Goal: Information Seeking & Learning: Find specific fact

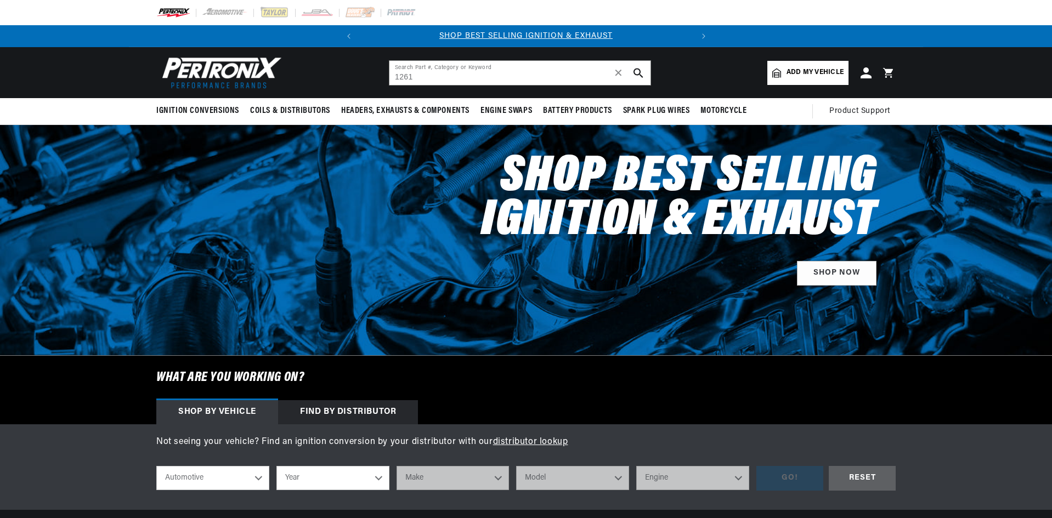
type input "1261"
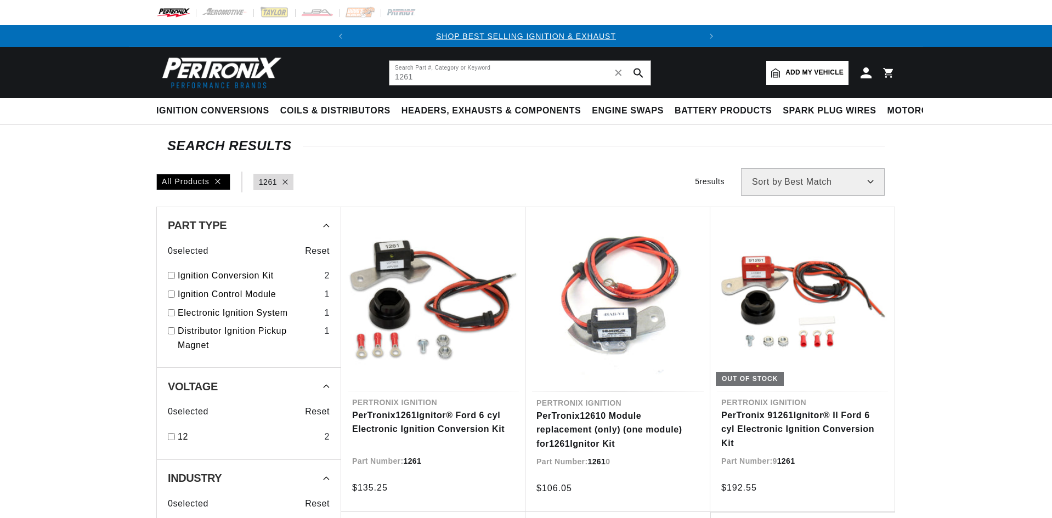
click at [454, 419] on link "PerTronix 1261 Ignitor® Ford 6 cyl Electronic Ignition Conversion Kit" at bounding box center [433, 423] width 162 height 28
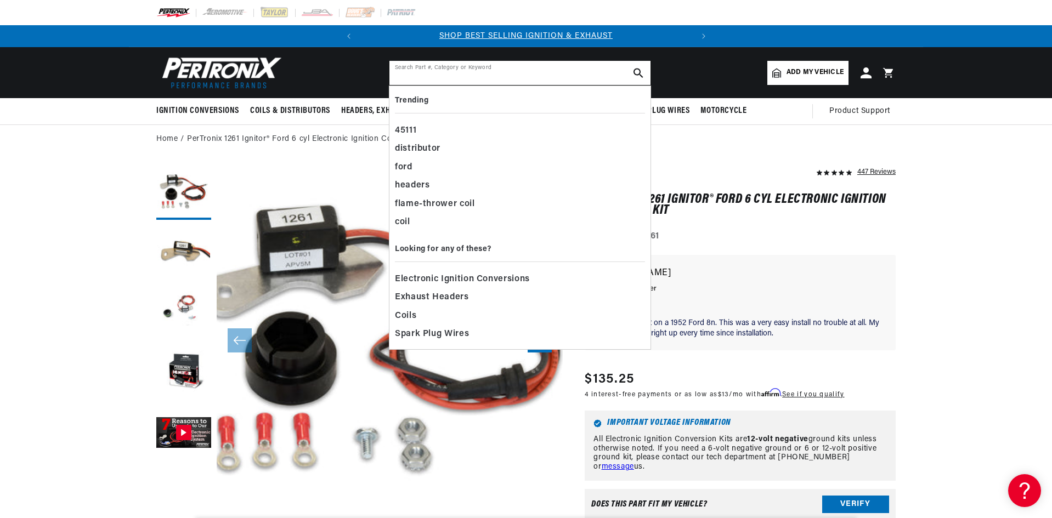
click at [456, 75] on input "text" at bounding box center [520, 73] width 261 height 24
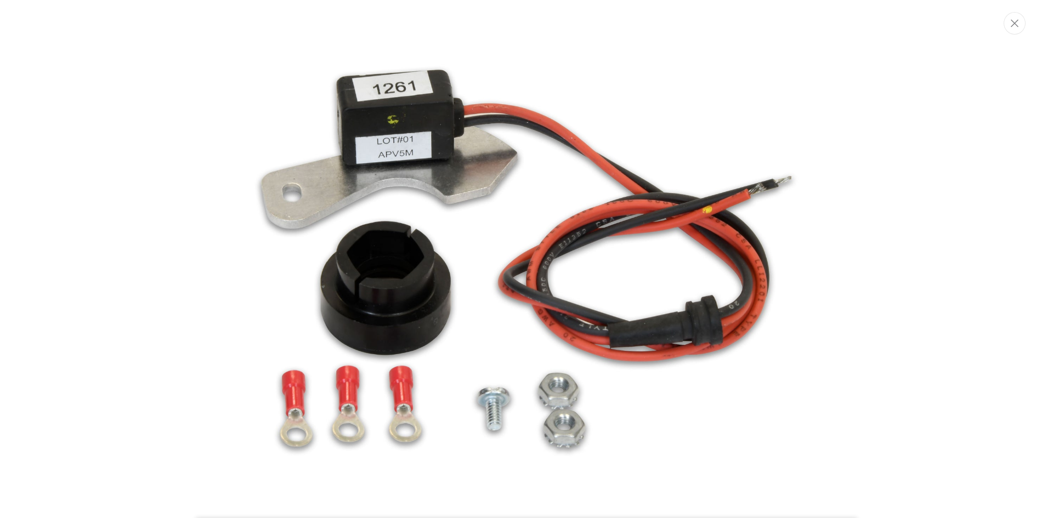
scroll to position [0, 302]
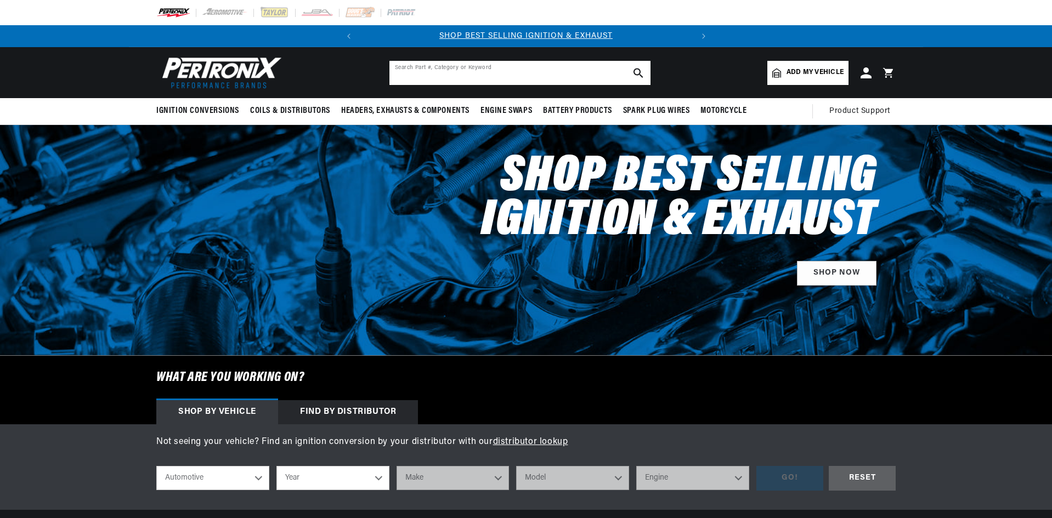
click at [508, 78] on input "text" at bounding box center [520, 73] width 261 height 24
type input "1266"
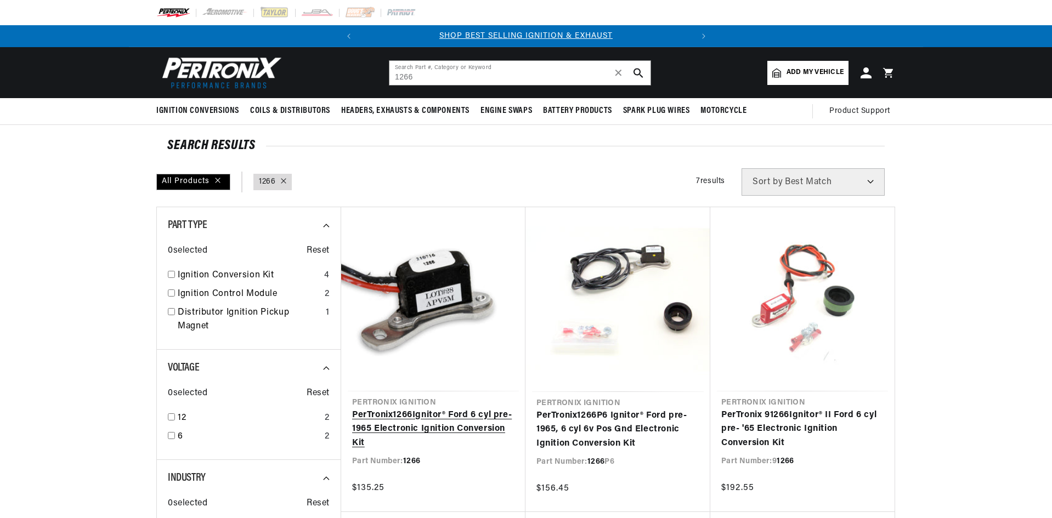
click at [461, 414] on link "PerTronix 1266 Ignitor® Ford 6 cyl pre-1965 Electronic Ignition Conversion Kit" at bounding box center [433, 430] width 162 height 42
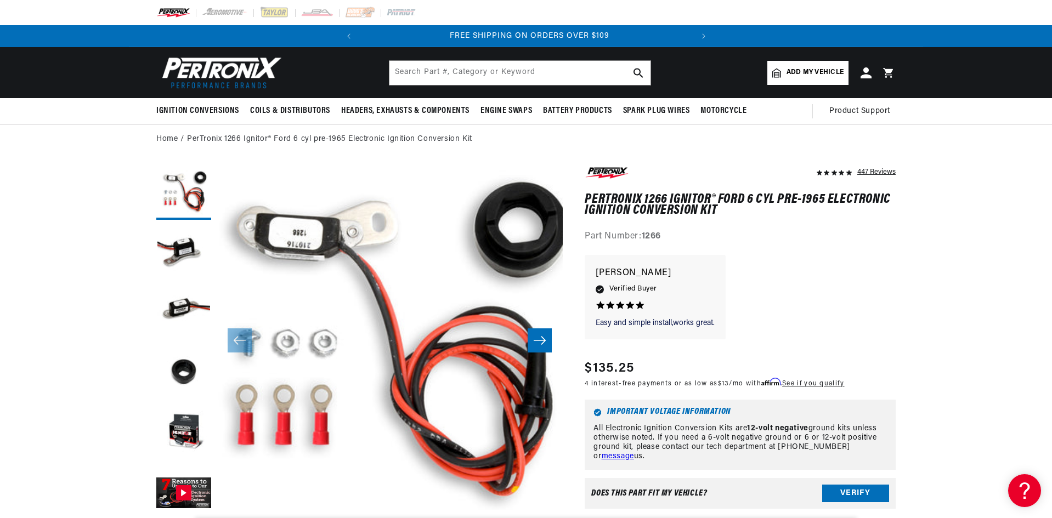
scroll to position [0, 332]
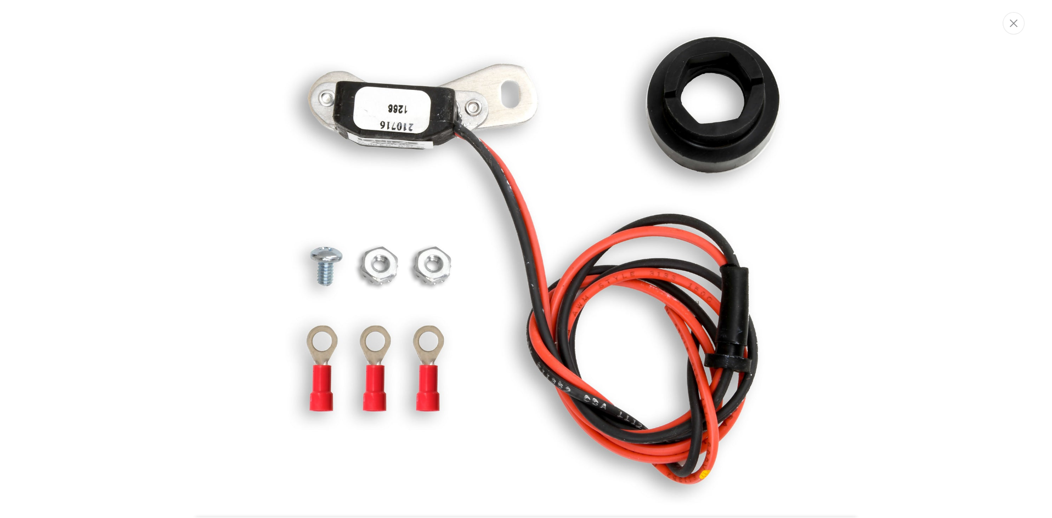
scroll to position [48, 0]
click at [1022, 27] on button "Close" at bounding box center [1015, 23] width 22 height 22
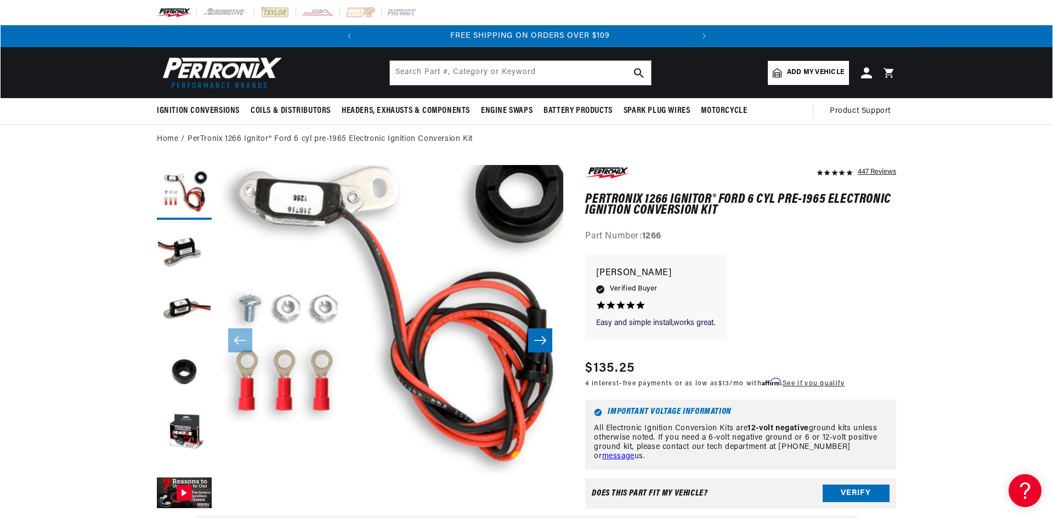
scroll to position [0, 332]
click at [182, 511] on button "Open media 1 in modal" at bounding box center [182, 511] width 0 height 0
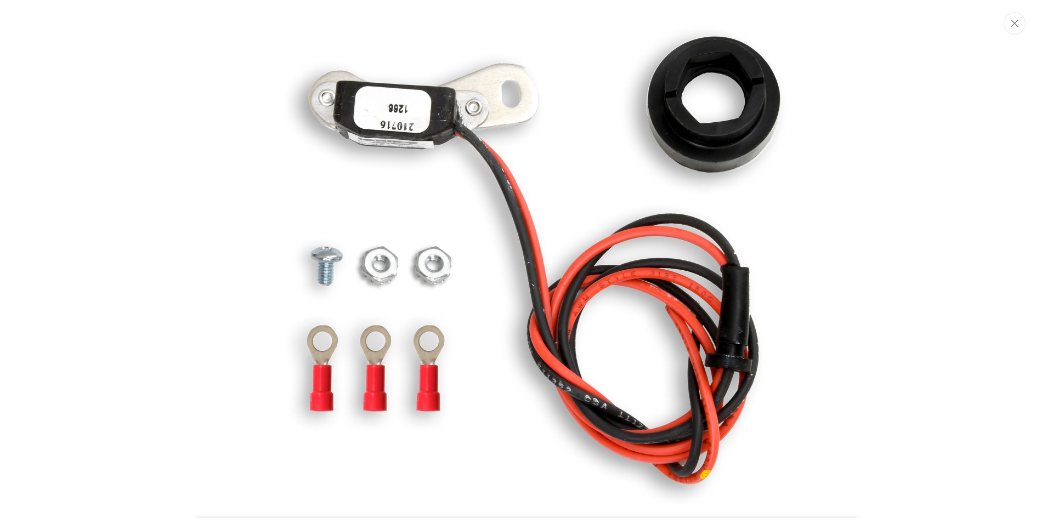
click at [1012, 28] on button "Close" at bounding box center [1015, 23] width 22 height 22
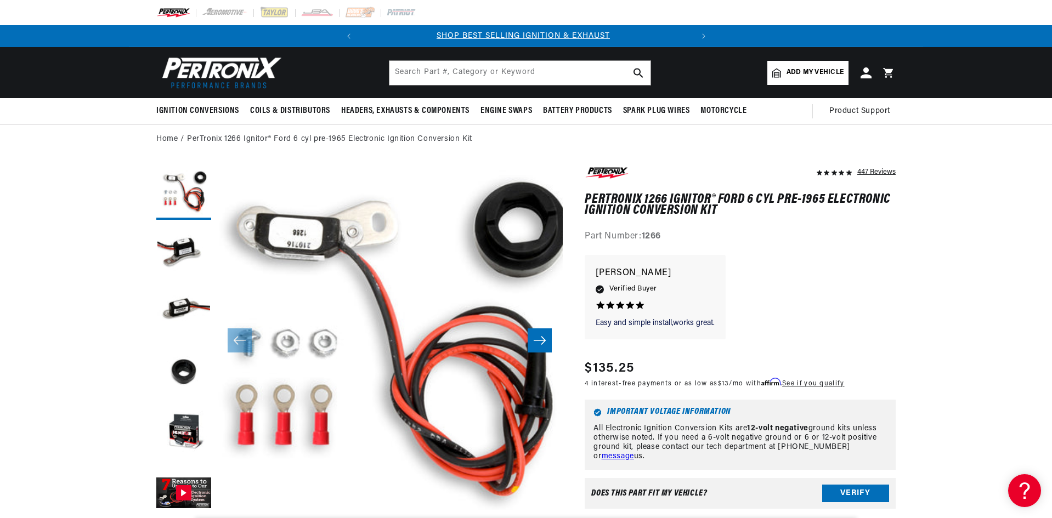
scroll to position [0, 0]
click at [399, 76] on input "text" at bounding box center [520, 73] width 261 height 24
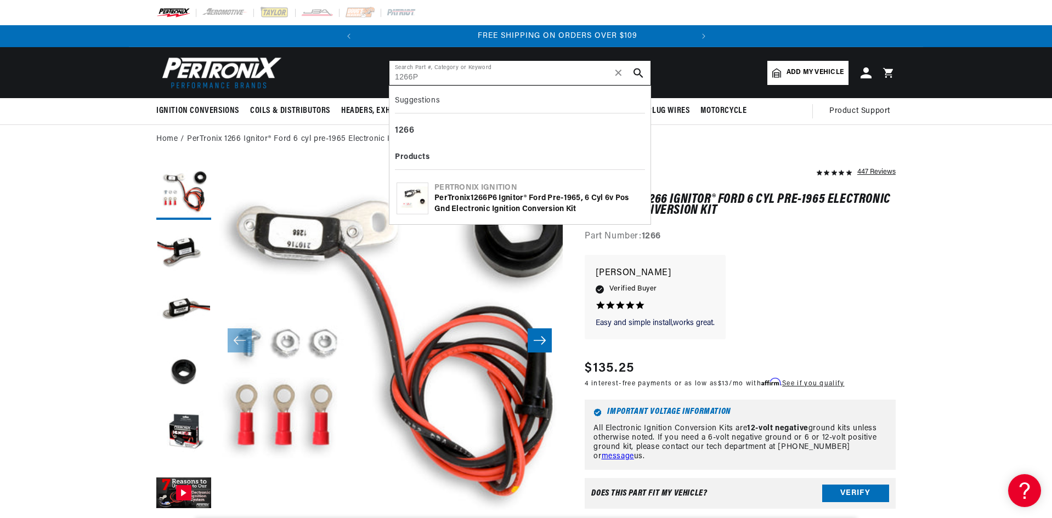
scroll to position [0, 332]
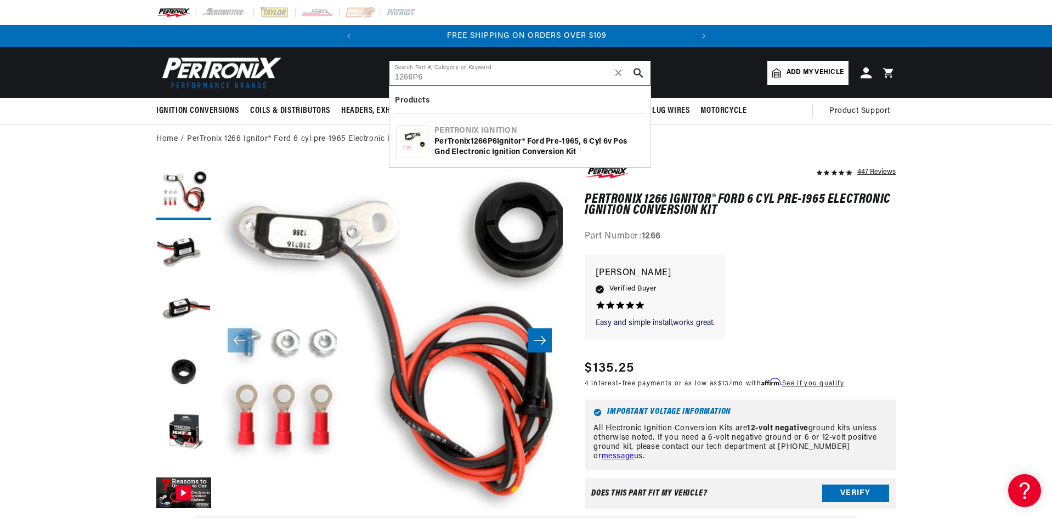
type input "1266P6"
click at [482, 138] on b "1266P6" at bounding box center [484, 142] width 27 height 8
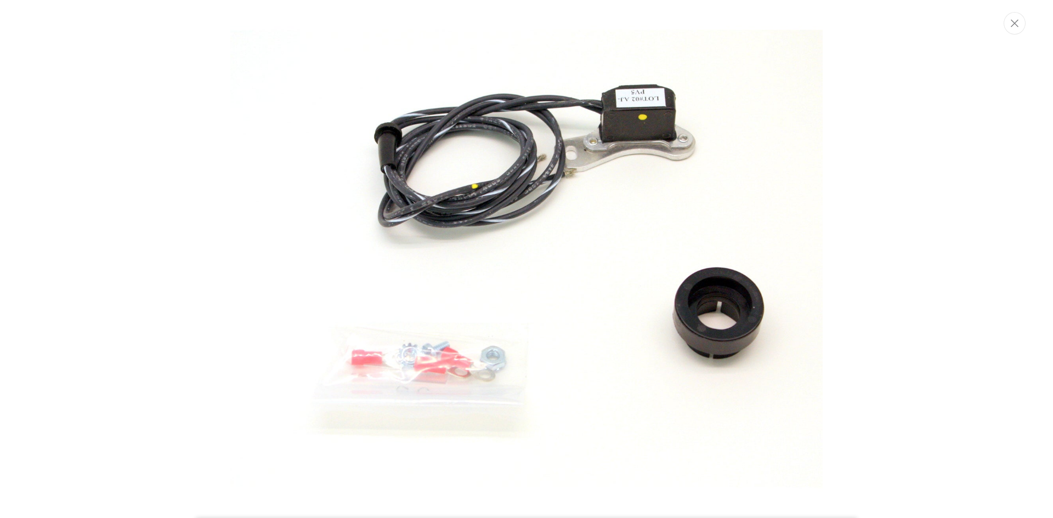
click at [1013, 21] on icon "Close" at bounding box center [1015, 23] width 8 height 8
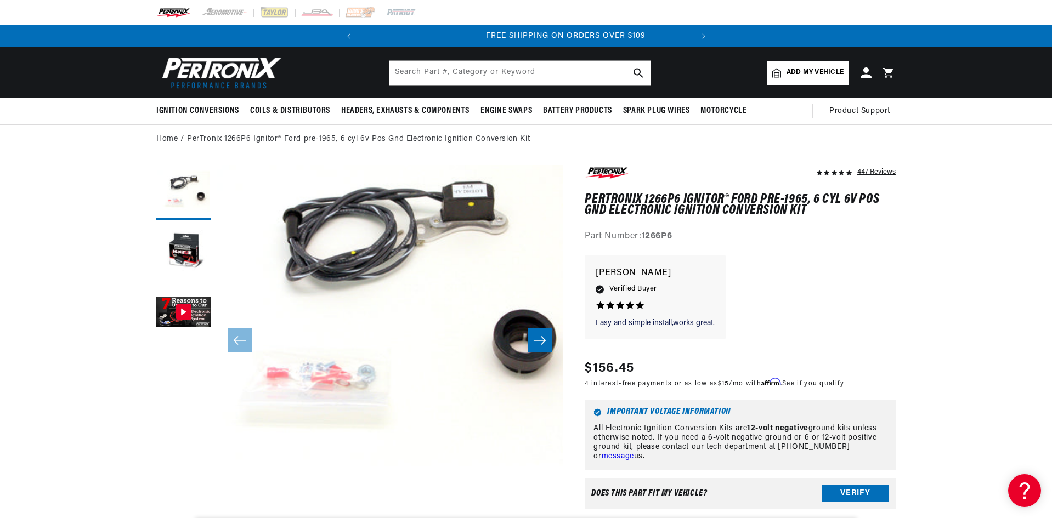
scroll to position [0, 332]
click at [658, 235] on strong "1266P6" at bounding box center [657, 236] width 31 height 9
click at [706, 234] on div "Part Number: 1266P6" at bounding box center [740, 237] width 311 height 14
click at [182, 511] on button "Open media 1 in modal" at bounding box center [182, 511] width 0 height 0
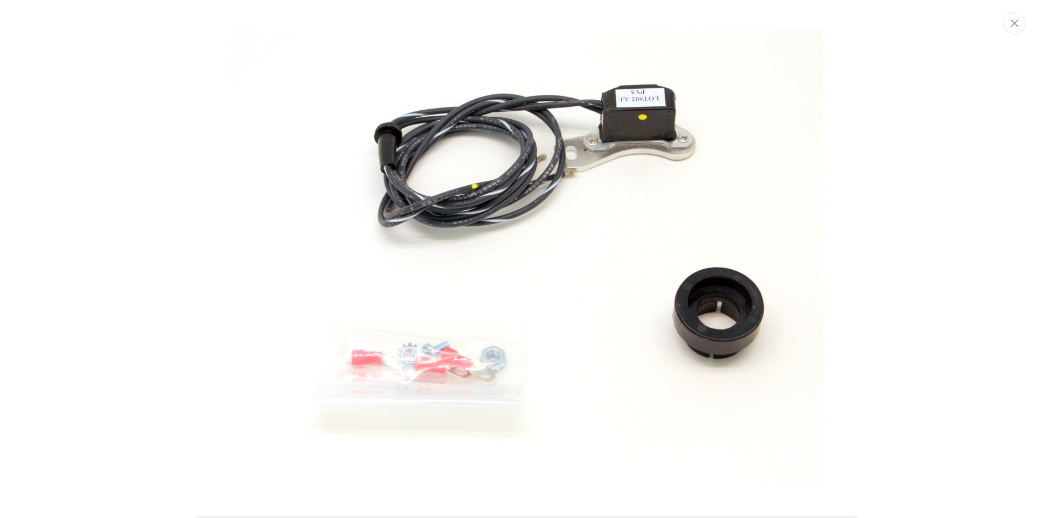
click at [676, 274] on img "Media gallery" at bounding box center [526, 259] width 593 height 593
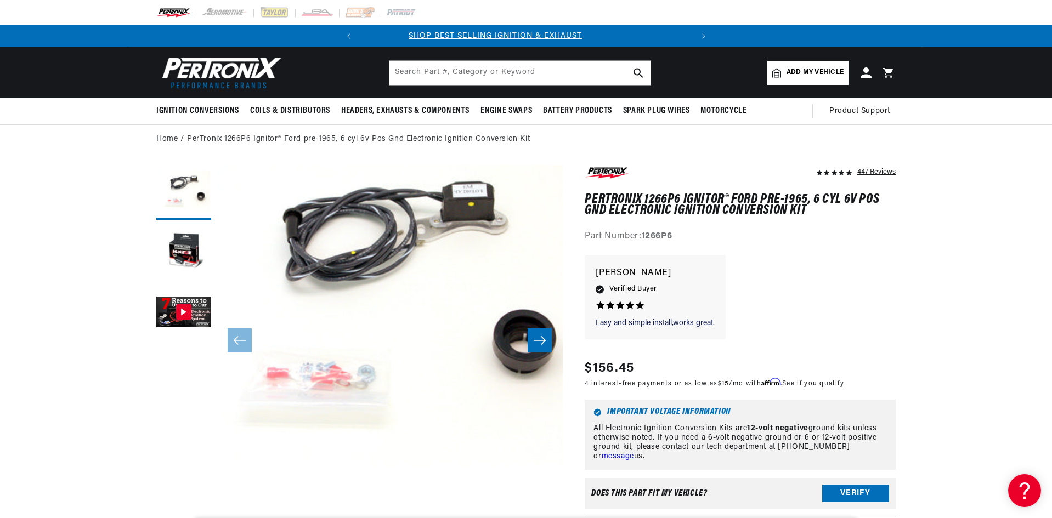
scroll to position [0, 0]
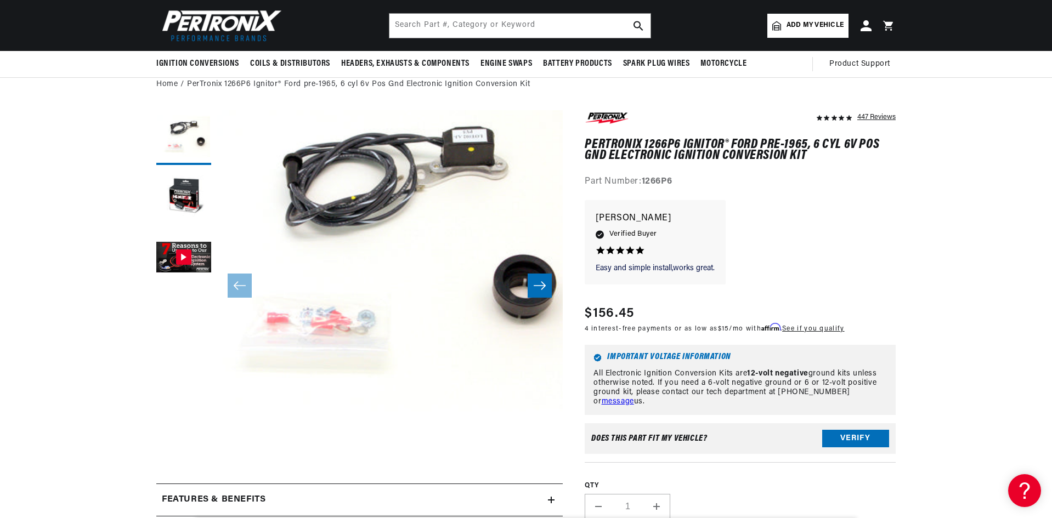
click at [663, 182] on strong "1266P6" at bounding box center [657, 181] width 31 height 9
copy strong "1266P6"
click at [436, 31] on input "text" at bounding box center [520, 26] width 261 height 24
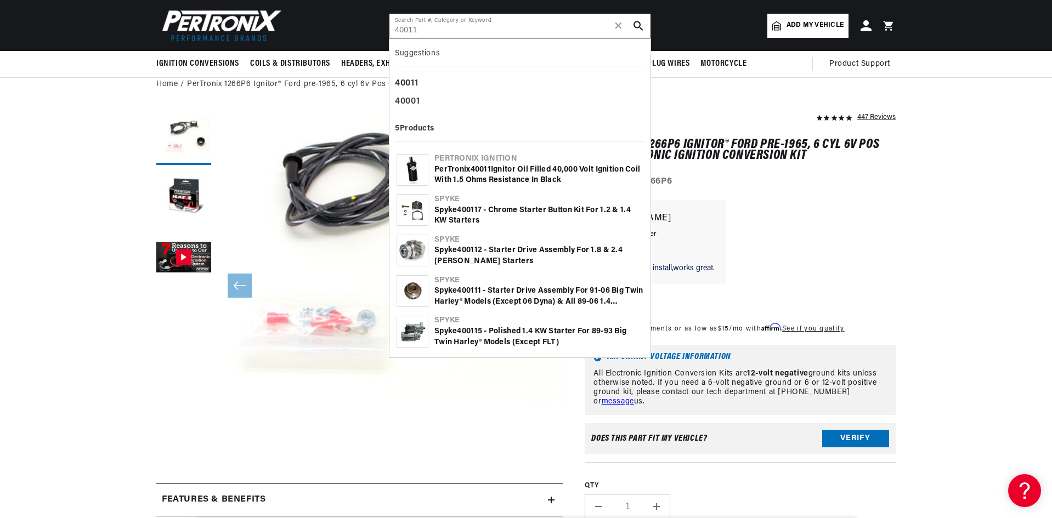
type input "40011"
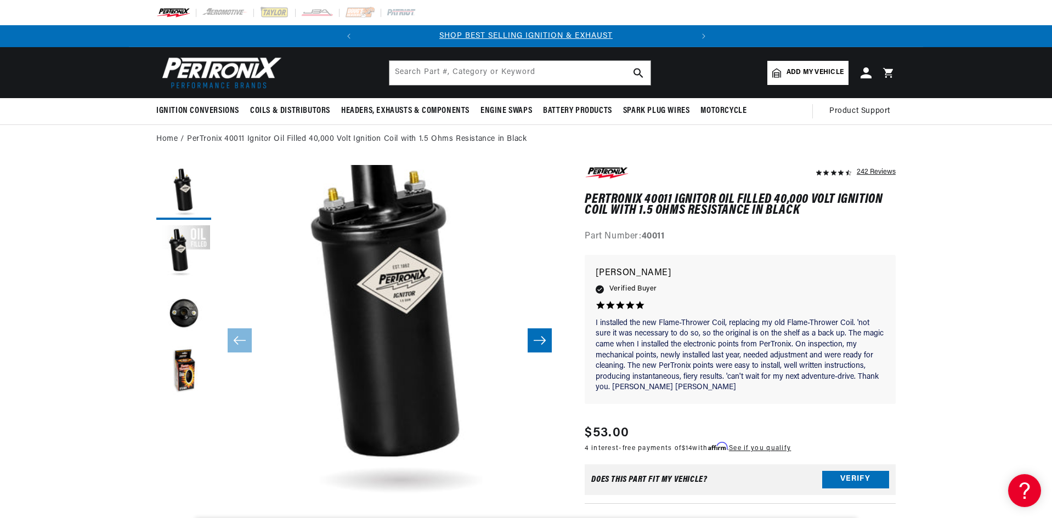
click at [235, 19] on div at bounding box center [526, 12] width 794 height 25
click at [233, 13] on img at bounding box center [225, 13] width 47 height 12
